Goal: Information Seeking & Learning: Find specific page/section

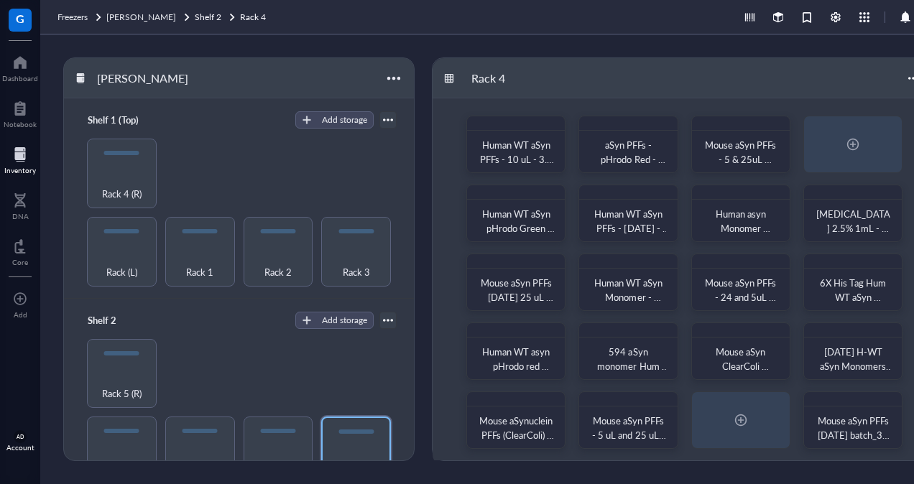
scroll to position [6, 0]
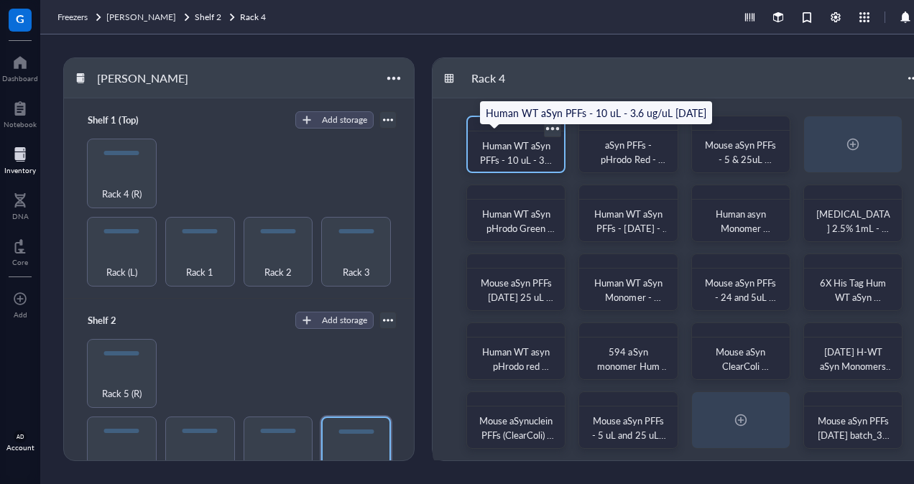
click at [533, 149] on span "Human WT aSyn PFFs - 10 uL - 3.6 ug/uL [DATE]" at bounding box center [517, 160] width 75 height 42
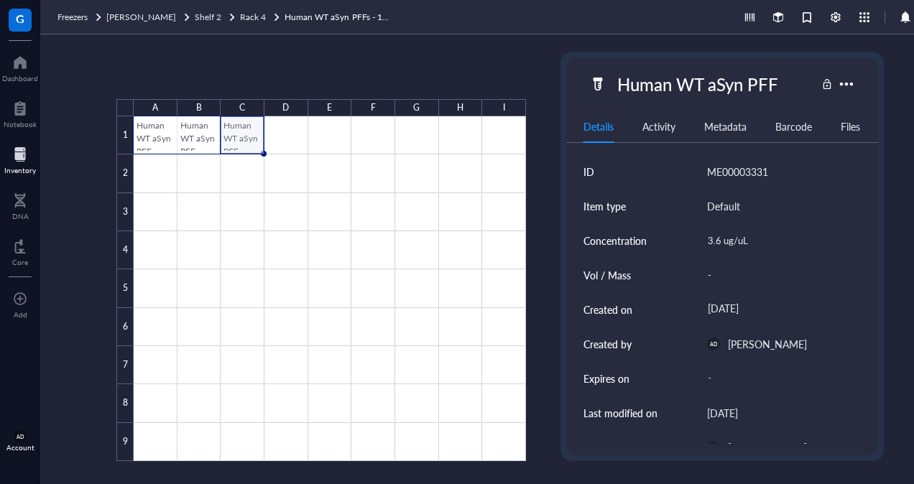
drag, startPoint x: 237, startPoint y: 134, endPoint x: 145, endPoint y: 130, distance: 92.0
click at [145, 130] on div at bounding box center [330, 288] width 392 height 345
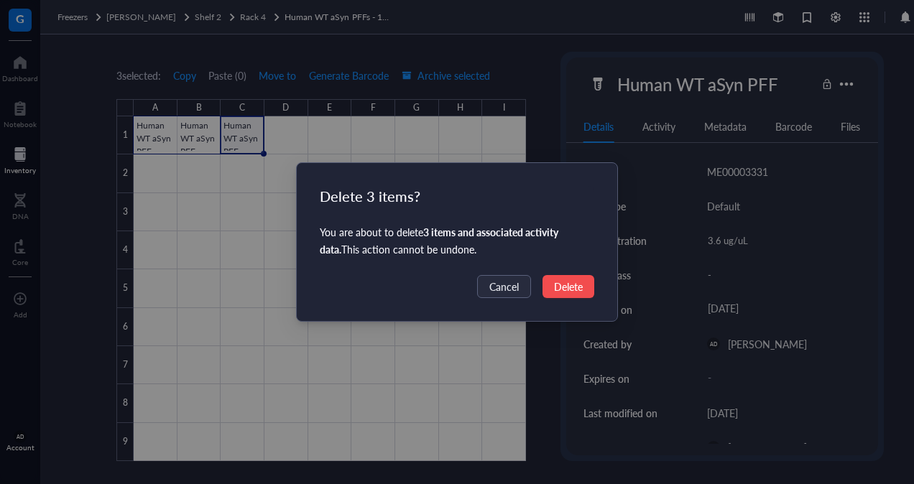
click at [570, 291] on span "Delete" at bounding box center [568, 287] width 29 height 16
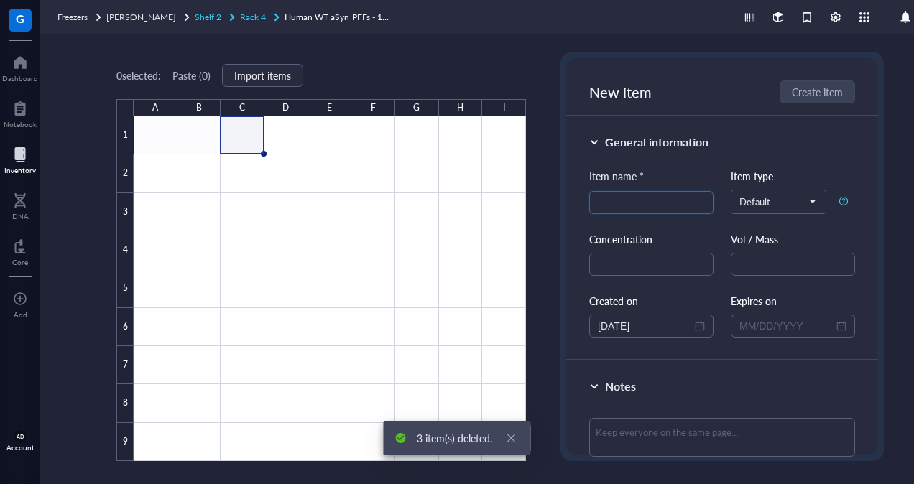
click at [240, 13] on span "Rack 4" at bounding box center [253, 17] width 26 height 12
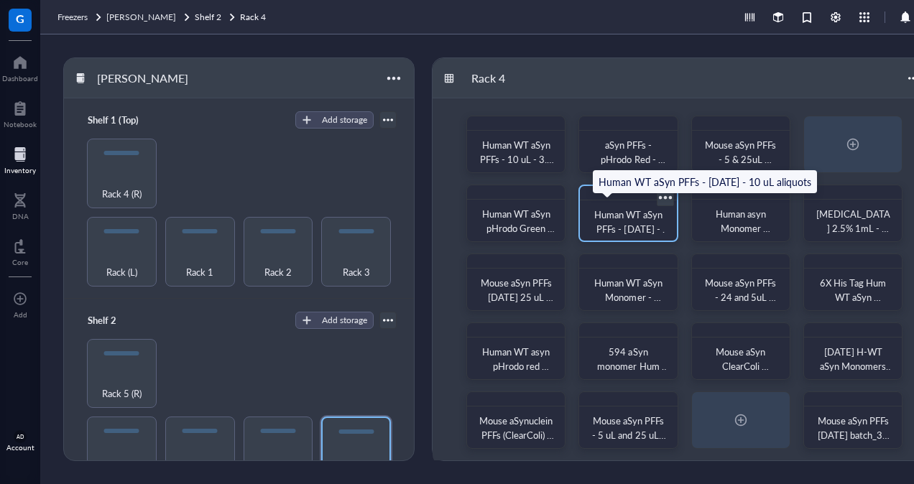
click at [636, 217] on span "Human WT aSyn PFFs - [DATE] - 10 uL aliquots" at bounding box center [631, 229] width 75 height 42
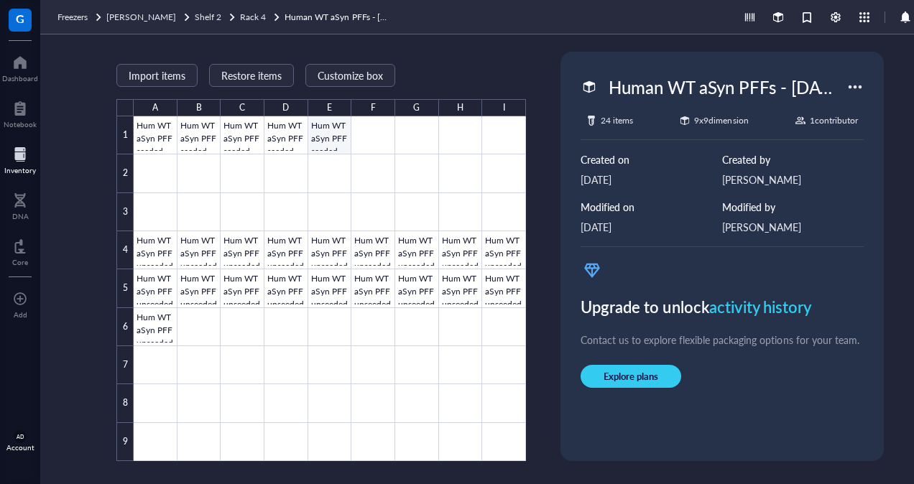
click at [328, 136] on div at bounding box center [330, 288] width 392 height 345
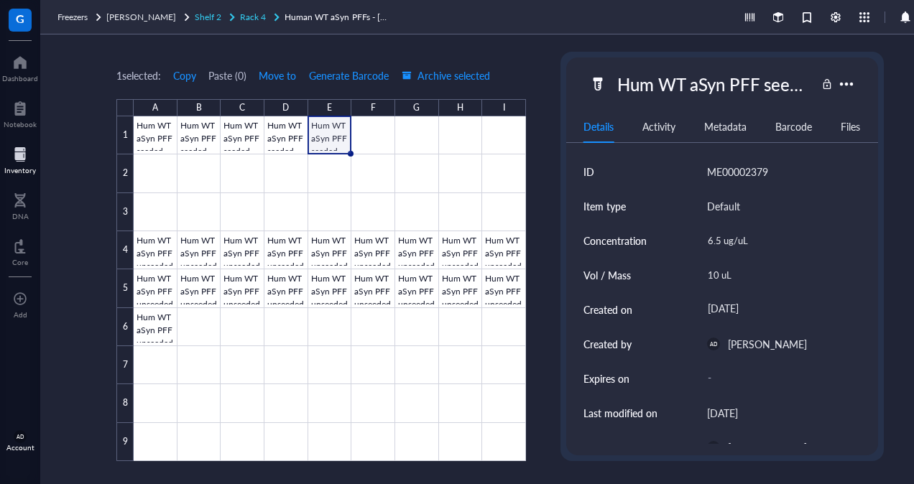
click at [240, 13] on span "Rack 4" at bounding box center [253, 17] width 26 height 12
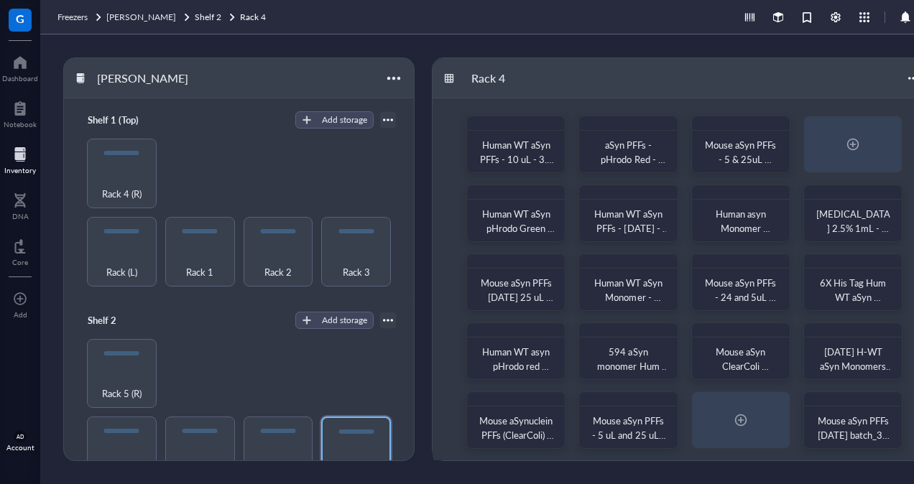
click at [9, 158] on div at bounding box center [20, 154] width 32 height 23
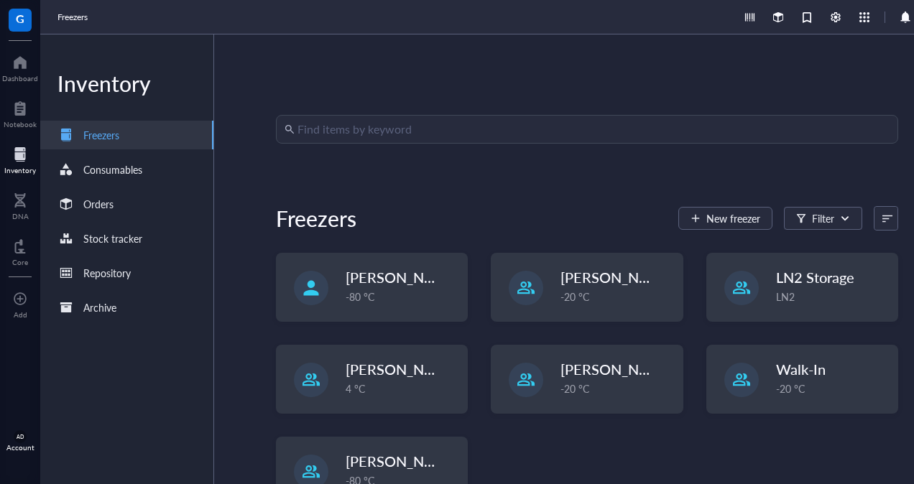
click at [355, 117] on input "search" at bounding box center [593, 129] width 592 height 27
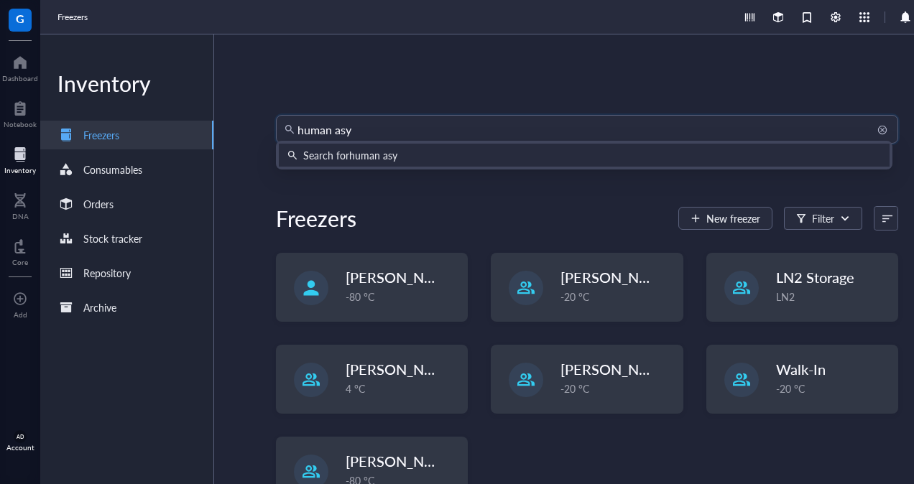
type input "human asyn"
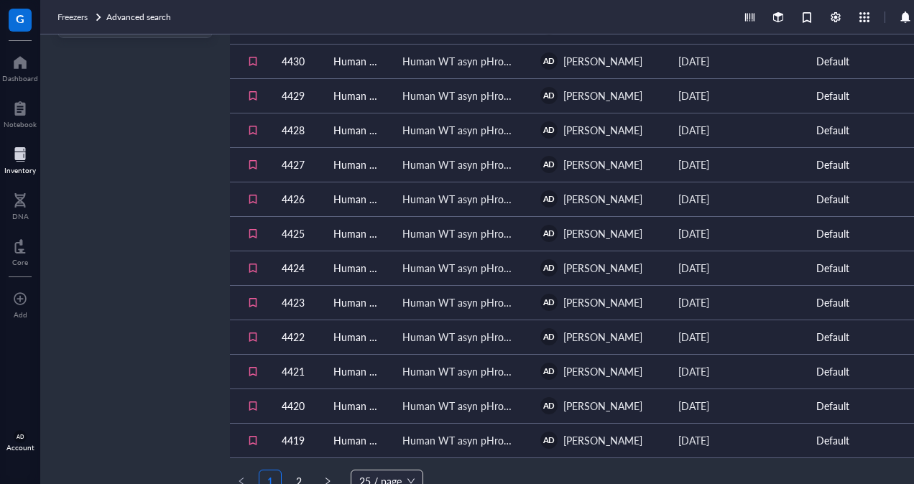
scroll to position [557, 0]
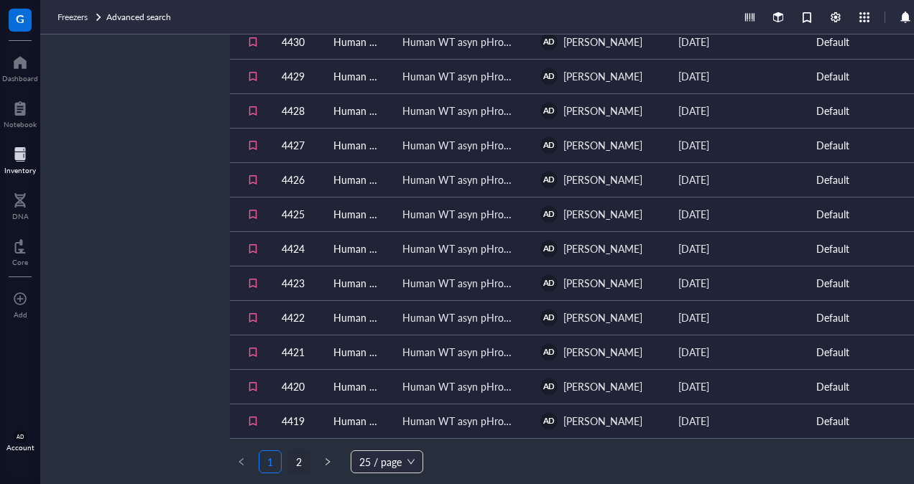
click at [293, 458] on link "2" at bounding box center [299, 462] width 22 height 22
